Goal: Task Accomplishment & Management: Manage account settings

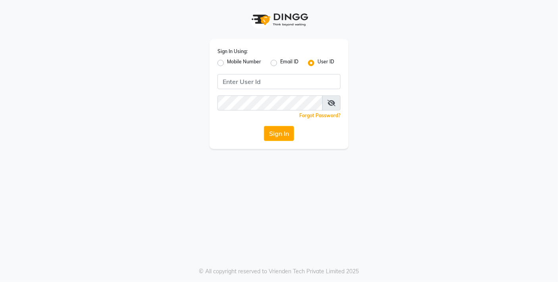
click at [227, 65] on label "Mobile Number" at bounding box center [244, 63] width 34 height 10
click at [227, 63] on input "Mobile Number" at bounding box center [229, 60] width 5 height 5
radio input "true"
radio input "false"
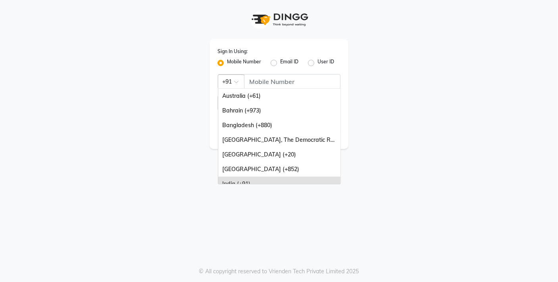
click at [236, 82] on span at bounding box center [239, 84] width 10 height 8
type input "7"
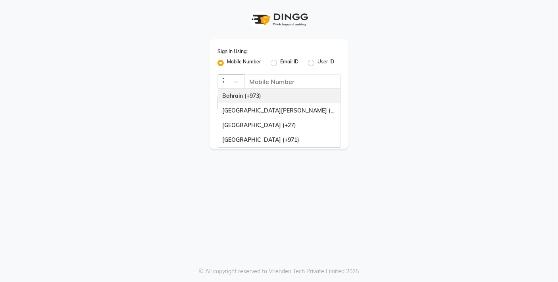
scroll to position [0, 1]
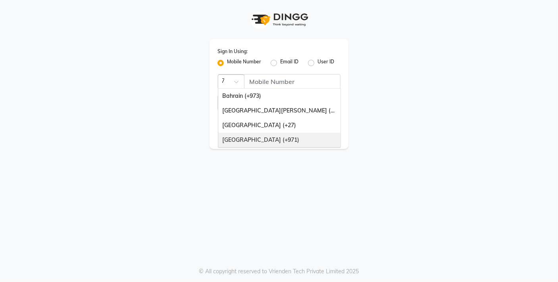
click at [257, 138] on div "United Arab Emirates (+971)" at bounding box center [279, 140] width 122 height 15
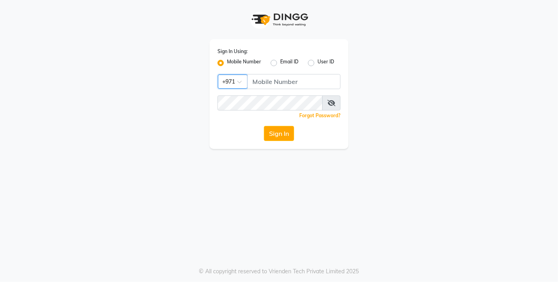
scroll to position [0, 0]
click at [255, 81] on input "Username" at bounding box center [293, 81] width 93 height 15
type input "522849246"
click at [257, 113] on div "Forgot Password?" at bounding box center [278, 115] width 123 height 8
click at [257, 112] on div "Forgot Password?" at bounding box center [278, 115] width 123 height 8
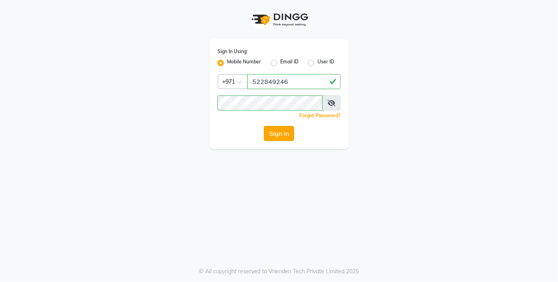
click at [272, 128] on button "Sign In" at bounding box center [279, 133] width 30 height 15
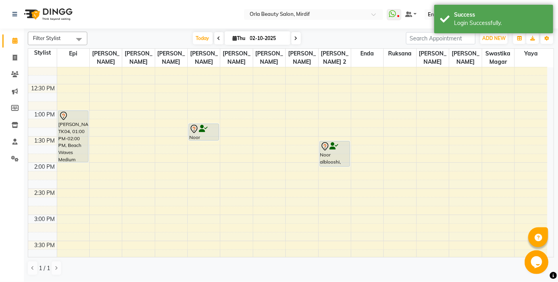
scroll to position [168, 0]
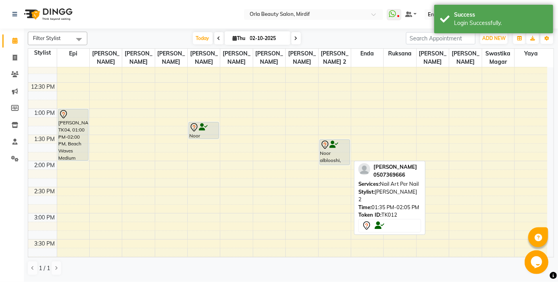
click at [343, 151] on div "Noor alblooshi, TK12, 01:35 PM-02:05 PM, Nail Art Per Nail" at bounding box center [335, 152] width 30 height 25
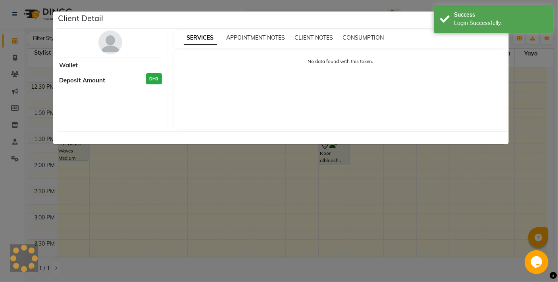
select select "7"
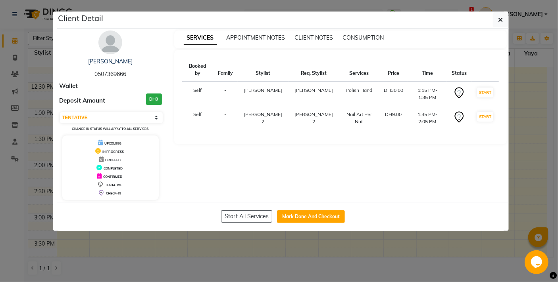
click at [537, 127] on ngb-modal-window "Client Detail Noor alblooshi 0507369666 Wallet Deposit Amount DH0 Select IN SER…" at bounding box center [279, 141] width 558 height 282
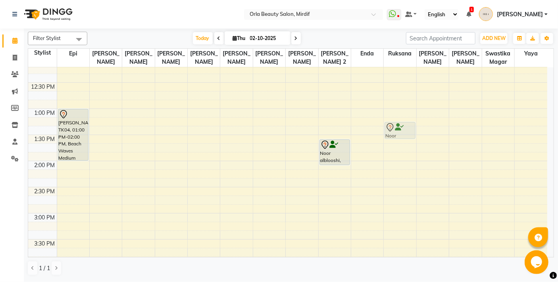
drag, startPoint x: 208, startPoint y: 126, endPoint x: 408, endPoint y: 126, distance: 200.3
click at [408, 126] on tr "Maryam alblooshi, TK04, 01:00 PM-02:00 PM, Beach Waves Medium Haifa Alsuwidi, T…" at bounding box center [287, 266] width 519 height 732
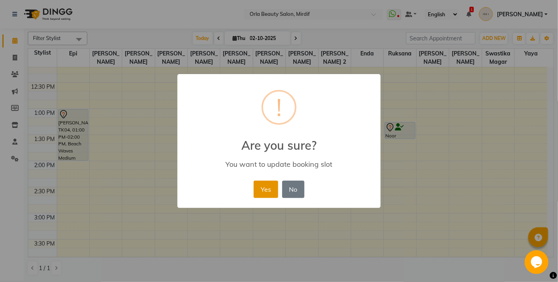
click at [266, 190] on button "Yes" at bounding box center [265, 189] width 24 height 17
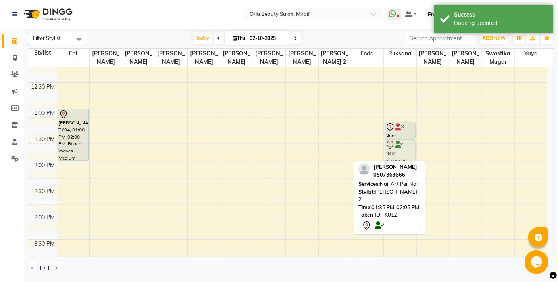
drag, startPoint x: 338, startPoint y: 152, endPoint x: 409, endPoint y: 149, distance: 71.0
click at [409, 149] on tr "Maryam alblooshi, TK04, 01:00 PM-02:00 PM, Beach Waves Medium Haifa Alsuwidi, T…" at bounding box center [287, 266] width 519 height 732
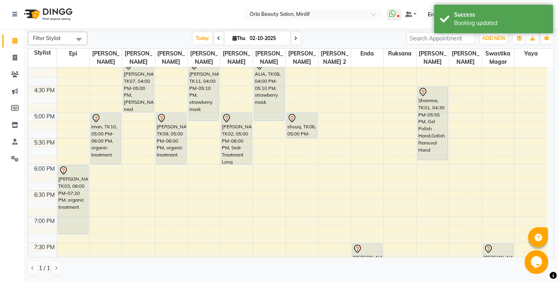
scroll to position [372, 0]
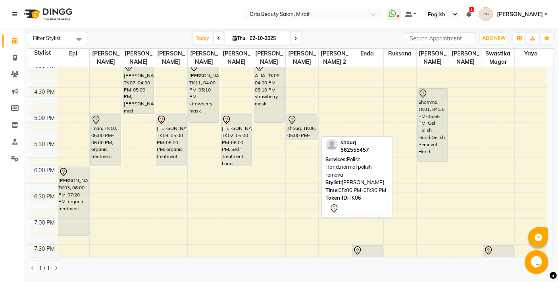
click at [305, 135] on div "shouq, TK06, 05:00 PM-05:30 PM, Polish Hand,normal polish removal" at bounding box center [302, 127] width 30 height 25
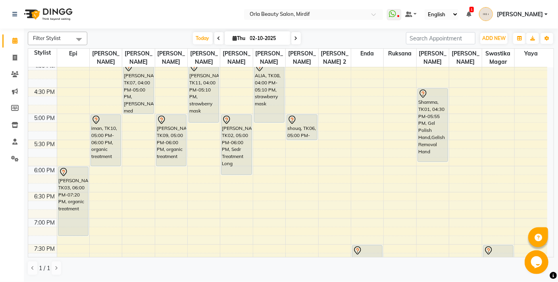
click at [237, 176] on div "NA Ayesha Kalantar, TK02, 05:00 PM-06:00 PM, Sedr Treatment Long Ayesha Kalanta…" at bounding box center [236, 61] width 32 height 732
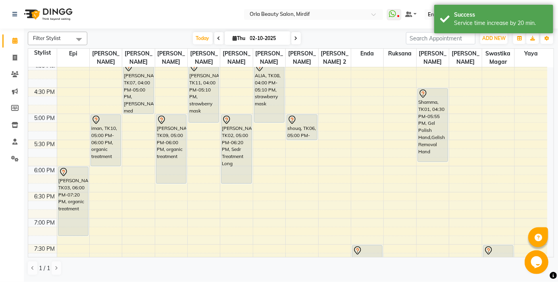
drag, startPoint x: 173, startPoint y: 165, endPoint x: 174, endPoint y: 176, distance: 10.3
click at [174, 176] on div "amna ahmad, TK09, 05:00 PM-06:00 PM, organic treatment NA amna ahmad, TK09, 05:…" at bounding box center [171, 61] width 32 height 732
drag, startPoint x: 105, startPoint y: 167, endPoint x: 107, endPoint y: 176, distance: 9.3
click at [105, 183] on div "9:00 AM 9:30 AM 10:00 AM 10:30 AM 11:00 AM 11:30 AM 12:00 PM 12:30 PM 1:00 PM 1…" at bounding box center [287, 61] width 519 height 732
drag, startPoint x: 111, startPoint y: 176, endPoint x: 108, endPoint y: 186, distance: 10.6
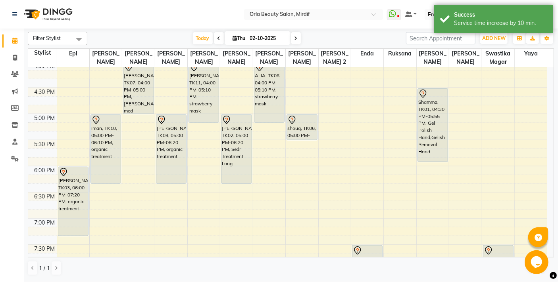
click at [109, 187] on div "9:00 AM 9:30 AM 10:00 AM 10:30 AM 11:00 AM 11:30 AM 12:00 PM 12:30 PM 1:00 PM 1…" at bounding box center [287, 61] width 519 height 732
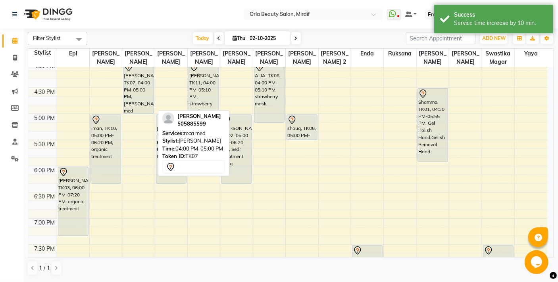
click at [137, 123] on div "NA Mariam Almarzooqi, TK07, 04:00 PM-05:00 PM, roca med" at bounding box center [138, 61] width 32 height 732
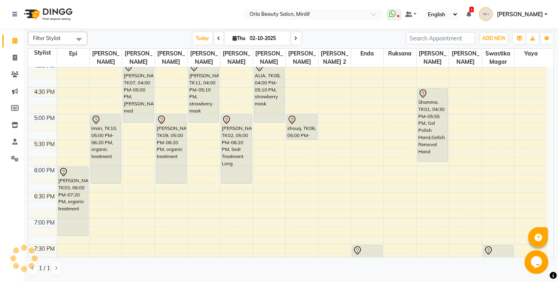
scroll to position [269, 0]
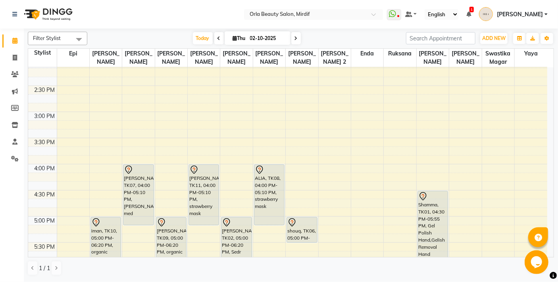
click at [131, 119] on div "9:00 AM 9:30 AM 10:00 AM 10:30 AM 11:00 AM 11:30 AM 12:00 PM 12:30 PM 1:00 PM 1…" at bounding box center [287, 164] width 519 height 732
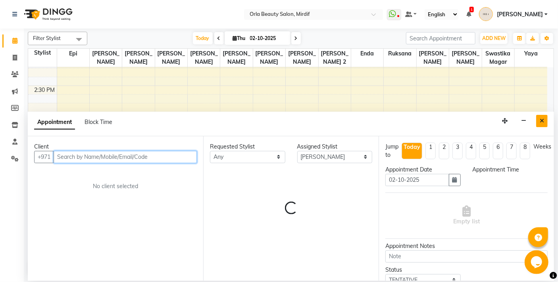
click at [542, 119] on icon "Close" at bounding box center [541, 121] width 4 height 6
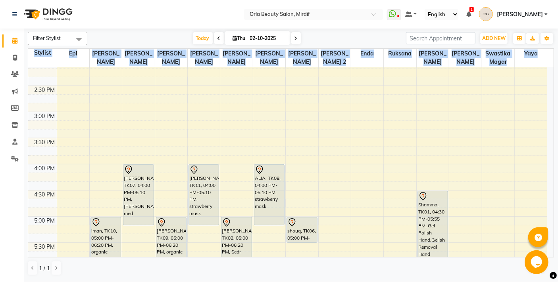
drag, startPoint x: 554, startPoint y: 135, endPoint x: 553, endPoint y: 111, distance: 24.2
click at [554, 109] on div "Filter Stylist Select All Epi kareema Manju thakuri sangita Liza maryann Mimi M…" at bounding box center [291, 155] width 534 height 253
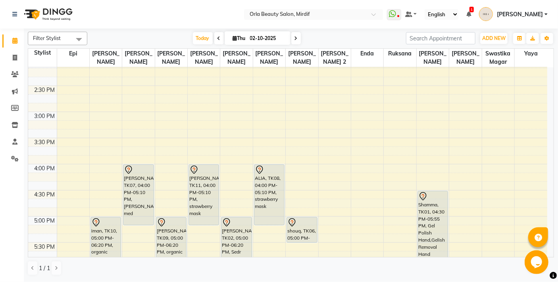
click at [210, 10] on nav "Select Location × Orla Beauty Salon, Mirdif WhatsApp Status ✕ Status: Disconnec…" at bounding box center [279, 14] width 558 height 29
click at [471, 14] on icon at bounding box center [468, 14] width 5 height 6
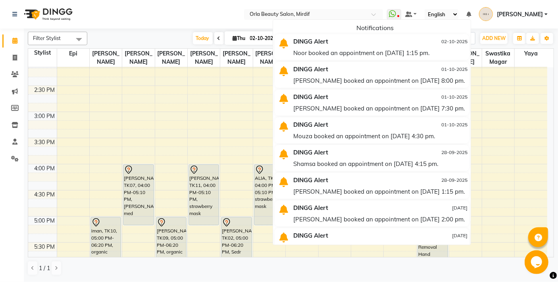
click at [418, 48] on div "Noor booked an appointment on 02-10-2025 at 1:15 pm." at bounding box center [380, 52] width 174 height 11
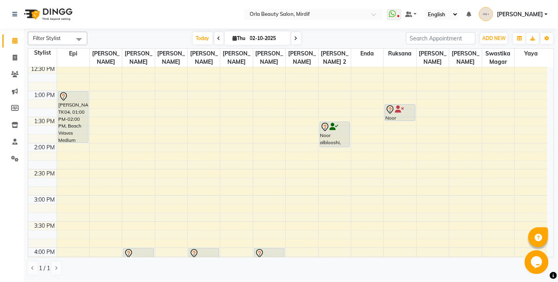
scroll to position [175, 0]
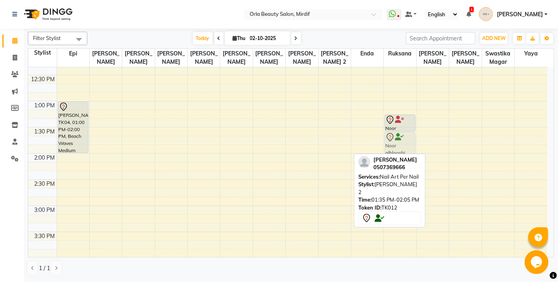
drag, startPoint x: 333, startPoint y: 141, endPoint x: 393, endPoint y: 141, distance: 60.3
click at [393, 141] on tr "Maryam alblooshi, TK04, 01:00 PM-02:00 PM, Beach Waves Medium Haifa Alsuwidi, T…" at bounding box center [287, 258] width 519 height 732
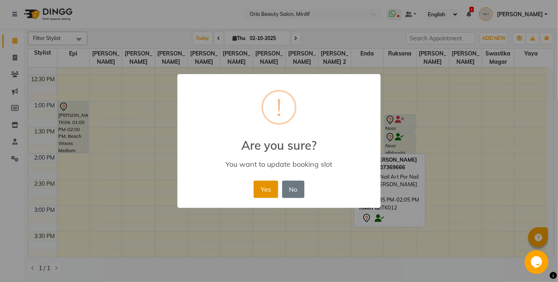
click at [268, 190] on button "Yes" at bounding box center [265, 189] width 24 height 17
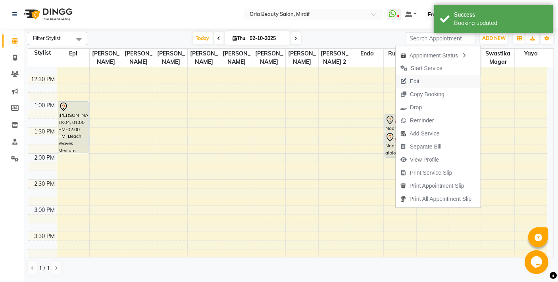
click at [411, 77] on span "Edit" at bounding box center [415, 81] width 10 height 8
select select "tentative"
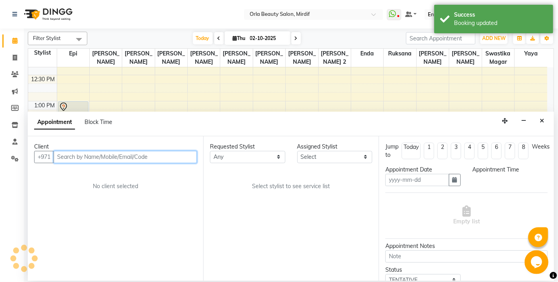
type input "02-10-2025"
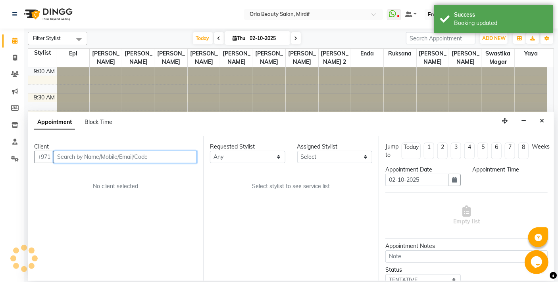
select select "795"
select select "33284"
select select "49141"
select select "2225"
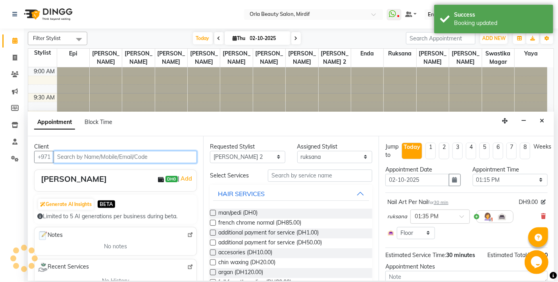
select select "2225"
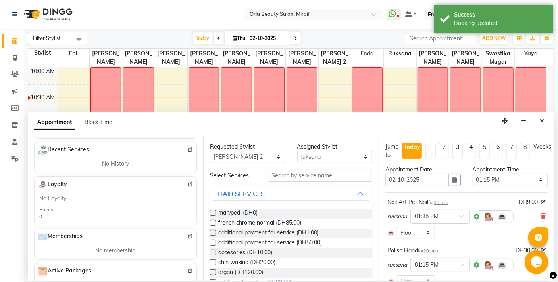
scroll to position [132, 0]
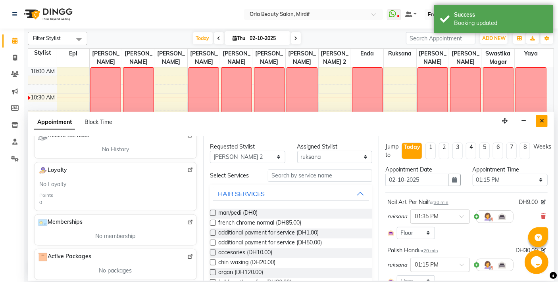
click at [545, 118] on button "Close" at bounding box center [541, 121] width 11 height 12
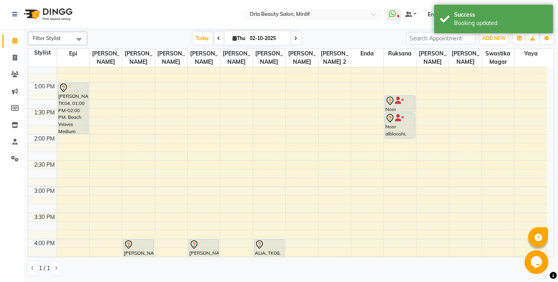
scroll to position [201, 0]
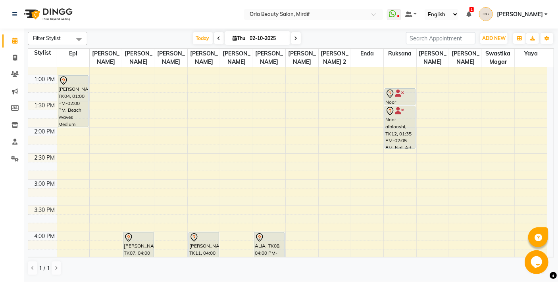
drag, startPoint x: 402, startPoint y: 132, endPoint x: 403, endPoint y: 146, distance: 14.3
click at [403, 146] on div "Noor alblooshi, TK12, 01:15 PM-01:35 PM, Polish Hand Noor alblooshi, TK12, 01:3…" at bounding box center [399, 232] width 32 height 732
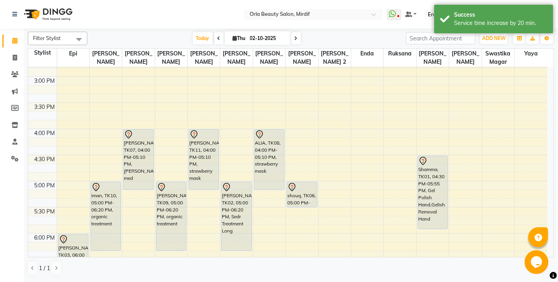
scroll to position [325, 0]
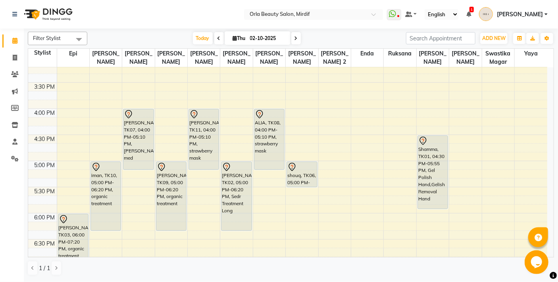
click at [27, 89] on div "Filter Stylist Select All Epi kareema Manju thakuri sangita Liza maryann Mimi M…" at bounding box center [291, 155] width 534 height 253
click at [17, 58] on span at bounding box center [15, 58] width 14 height 9
select select "service"
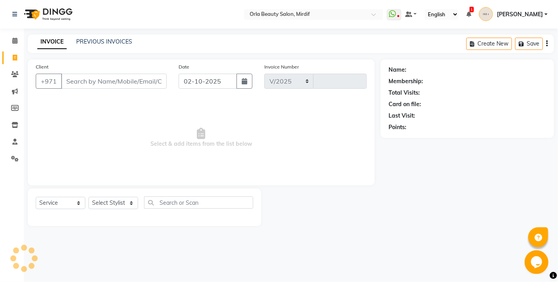
select select "5053"
type input "6191"
click at [111, 46] on div "PREVIOUS INVOICES" at bounding box center [104, 42] width 56 height 8
click at [112, 41] on link "PREVIOUS INVOICES" at bounding box center [104, 41] width 56 height 7
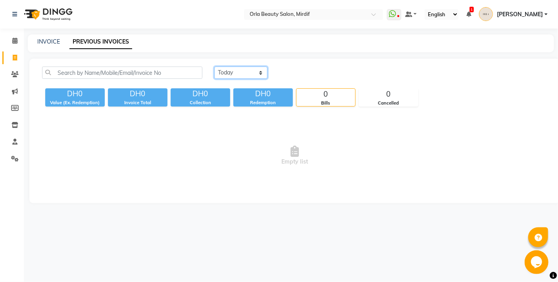
click at [228, 71] on select "Today Yesterday Custom Range" at bounding box center [240, 73] width 53 height 12
select select "yesterday"
click at [214, 67] on select "Today Yesterday Custom Range" at bounding box center [240, 73] width 53 height 12
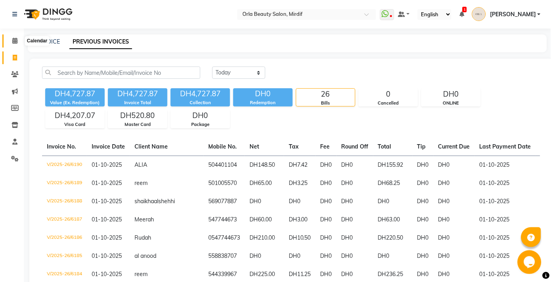
click at [12, 41] on icon at bounding box center [14, 41] width 5 height 6
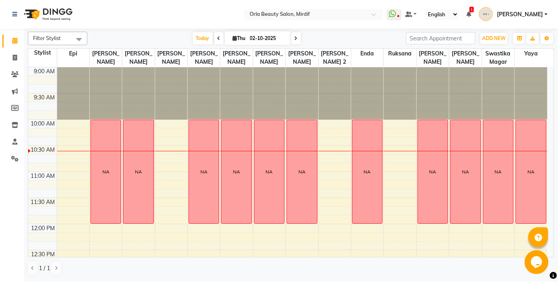
click at [217, 36] on icon at bounding box center [218, 38] width 3 height 5
type input "01-10-2025"
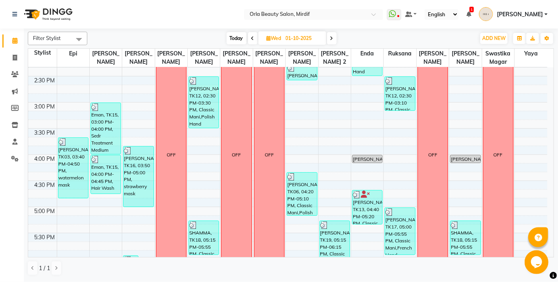
scroll to position [291, 0]
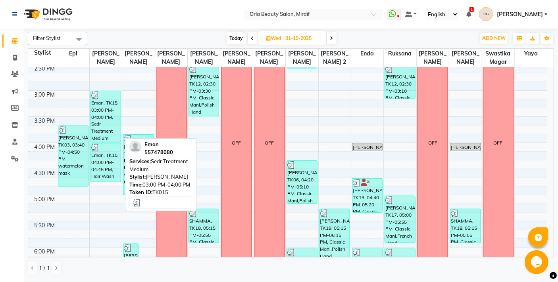
click at [100, 124] on div "Eman, TK15, 03:00 PM-04:00 PM, Sedr Treatment Medium" at bounding box center [106, 116] width 30 height 51
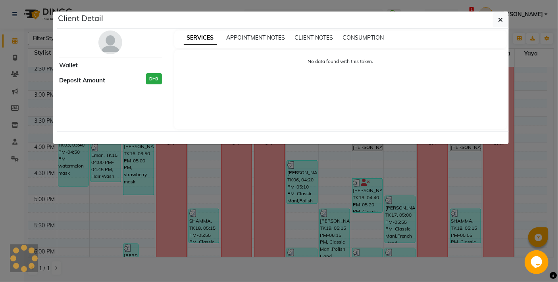
select select "3"
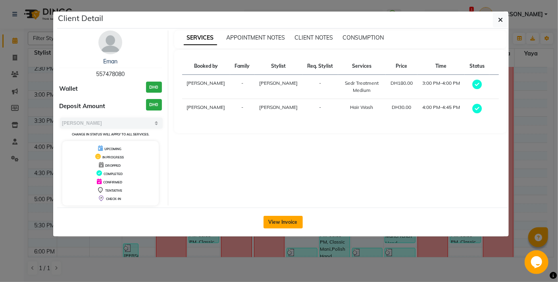
click at [287, 225] on button "View Invoice" at bounding box center [282, 222] width 39 height 13
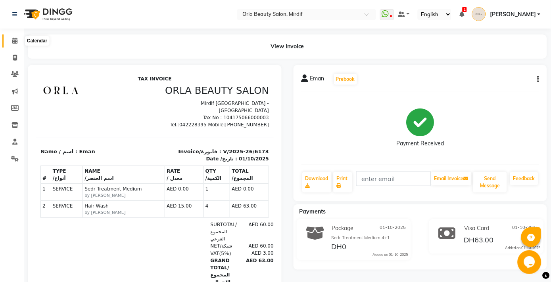
click at [13, 42] on icon at bounding box center [14, 41] width 5 height 6
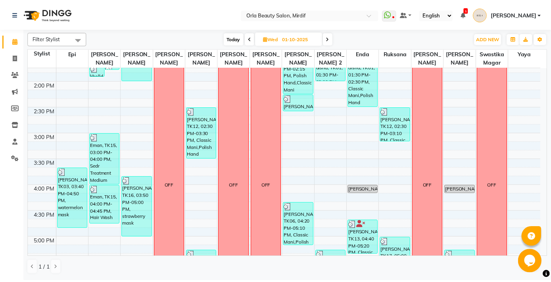
scroll to position [262, 0]
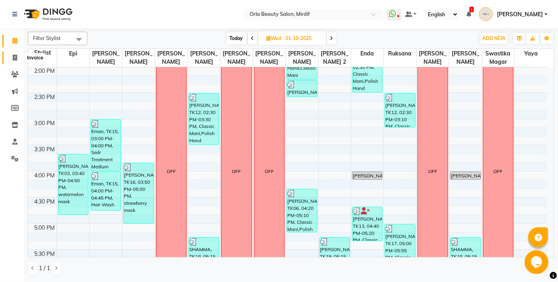
click at [10, 54] on span at bounding box center [15, 58] width 14 height 9
select select "service"
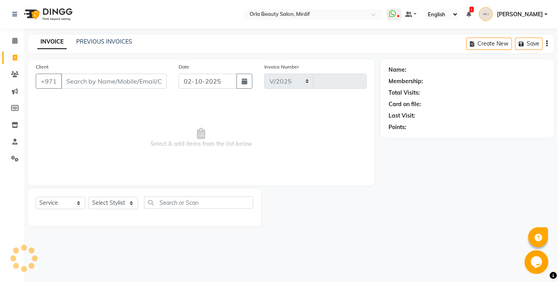
select select "5053"
type input "6191"
click at [102, 45] on div "PREVIOUS INVOICES" at bounding box center [104, 42] width 56 height 8
click at [118, 37] on div "INVOICE PREVIOUS INVOICES Create New Save" at bounding box center [291, 43] width 526 height 19
click at [119, 40] on link "PREVIOUS INVOICES" at bounding box center [104, 41] width 56 height 7
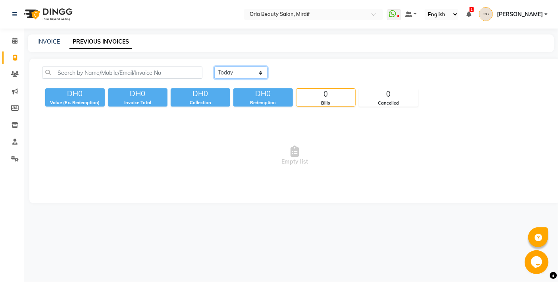
click at [235, 68] on select "Today Yesterday Custom Range" at bounding box center [240, 73] width 53 height 12
select select "yesterday"
click at [214, 67] on select "Today Yesterday Custom Range" at bounding box center [240, 73] width 53 height 12
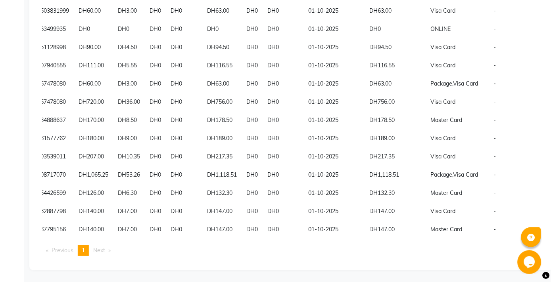
scroll to position [450, 0]
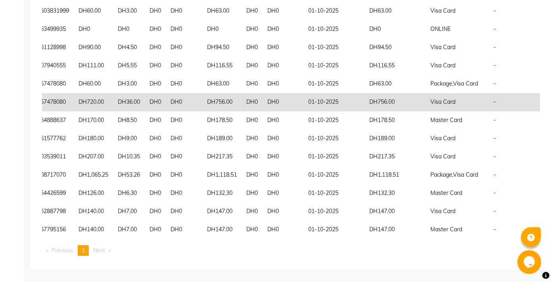
click at [241, 98] on td "DH0" at bounding box center [251, 102] width 21 height 18
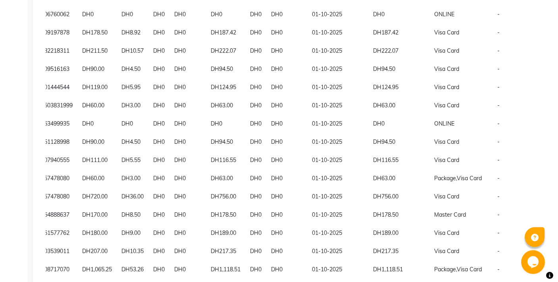
scroll to position [0, 0]
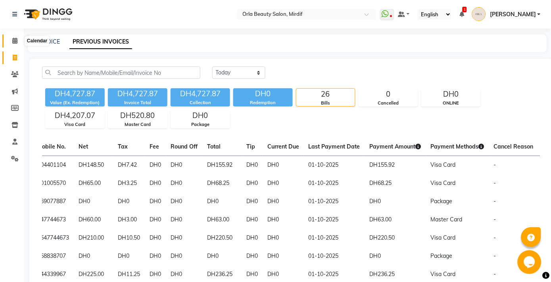
click at [15, 37] on span at bounding box center [15, 40] width 14 height 9
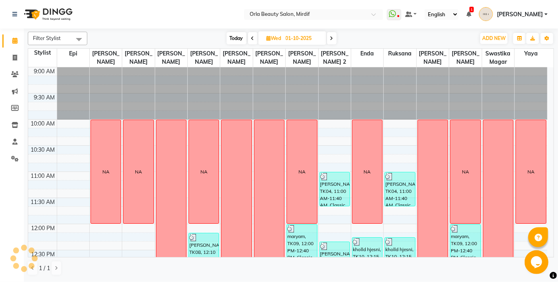
scroll to position [52, 0]
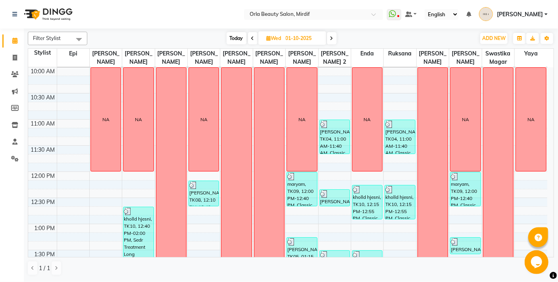
click at [240, 37] on span "Today" at bounding box center [236, 38] width 20 height 12
type input "02-10-2025"
